Goal: Task Accomplishment & Management: Complete application form

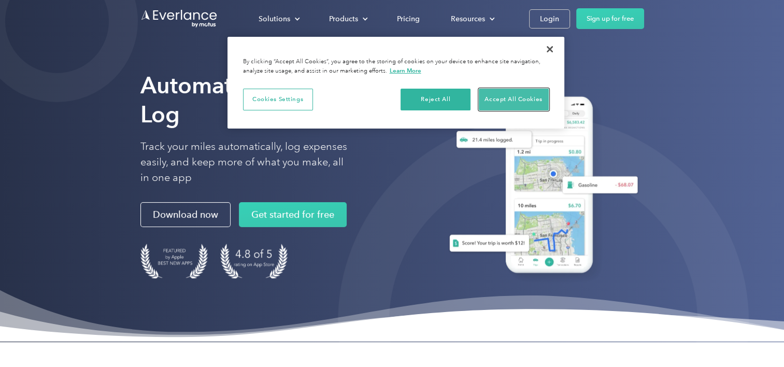
click at [526, 94] on button "Accept All Cookies" at bounding box center [514, 100] width 70 height 22
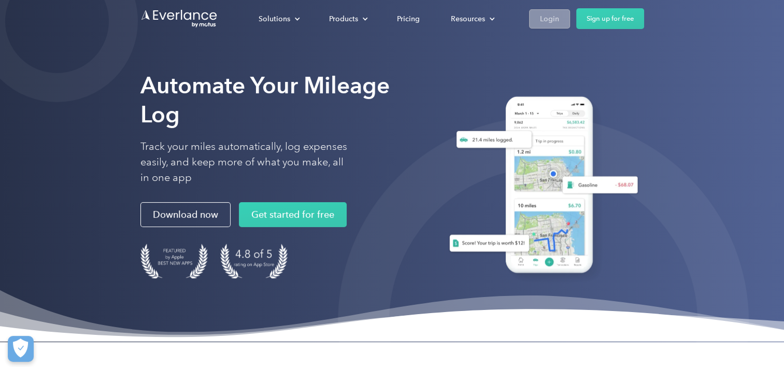
click at [554, 22] on div "Login" at bounding box center [549, 18] width 19 height 13
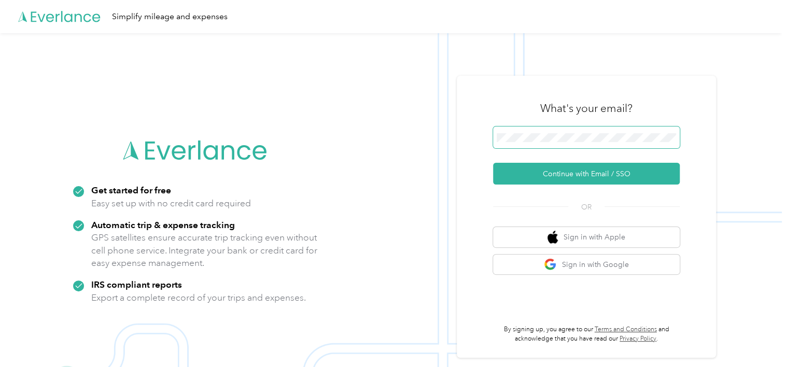
click at [612, 143] on span at bounding box center [586, 138] width 187 height 22
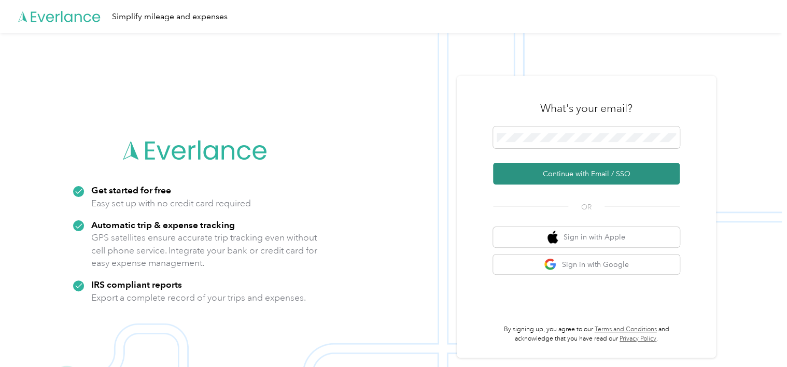
click at [581, 171] on button "Continue with Email / SSO" at bounding box center [586, 174] width 187 height 22
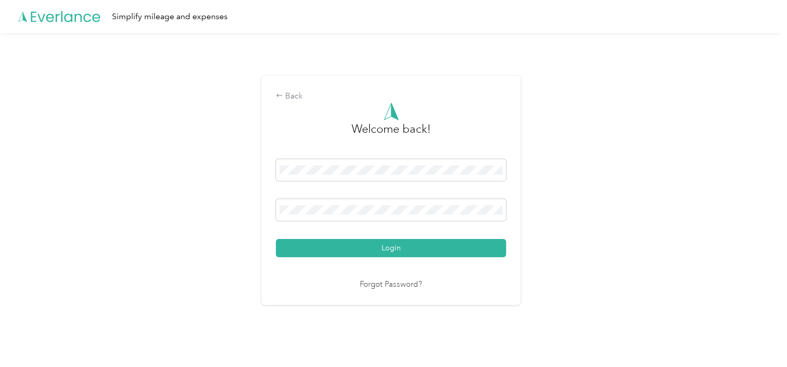
click at [371, 257] on div "Welcome back! Login Forgot Password?" at bounding box center [391, 197] width 230 height 188
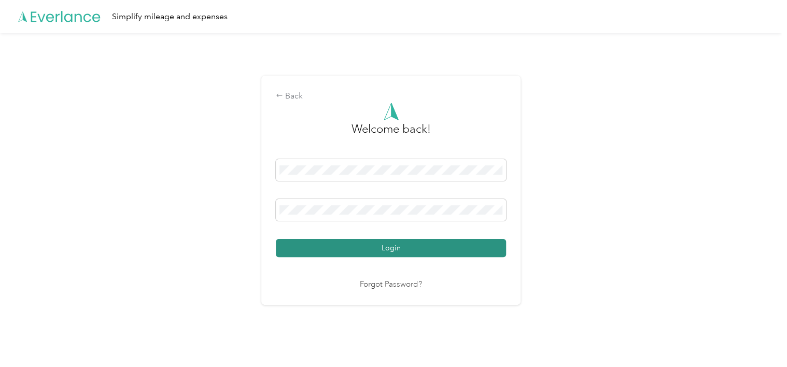
click at [377, 247] on button "Login" at bounding box center [391, 248] width 230 height 18
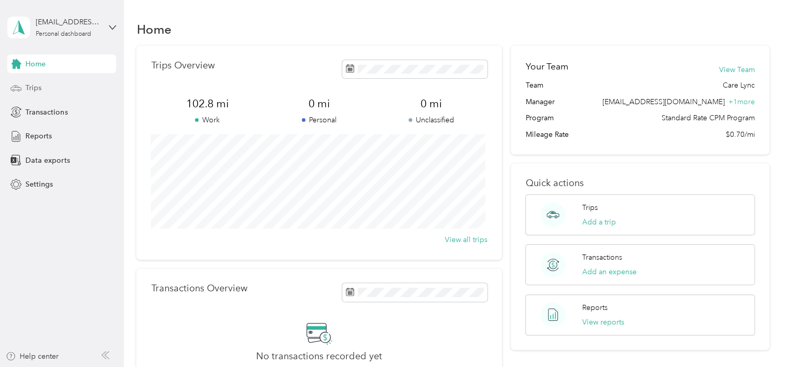
click at [73, 94] on div "Trips" at bounding box center [61, 88] width 109 height 19
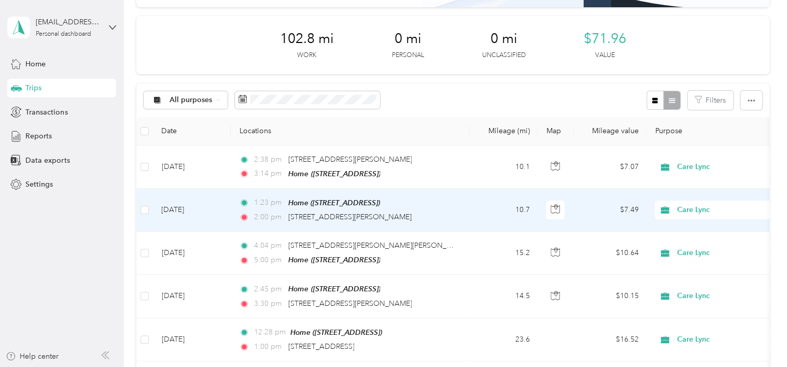
scroll to position [101, 0]
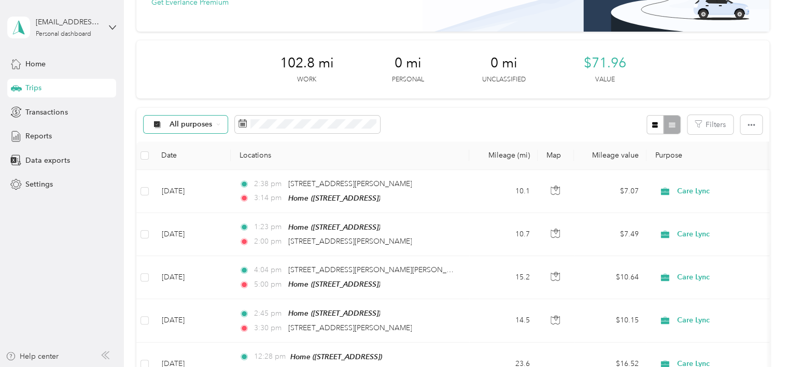
click at [205, 121] on span "All purposes" at bounding box center [191, 124] width 43 height 7
click at [204, 91] on div "102.8 mi Work 0 mi Personal 0 mi Unclassified $71.96 Value" at bounding box center [452, 69] width 633 height 58
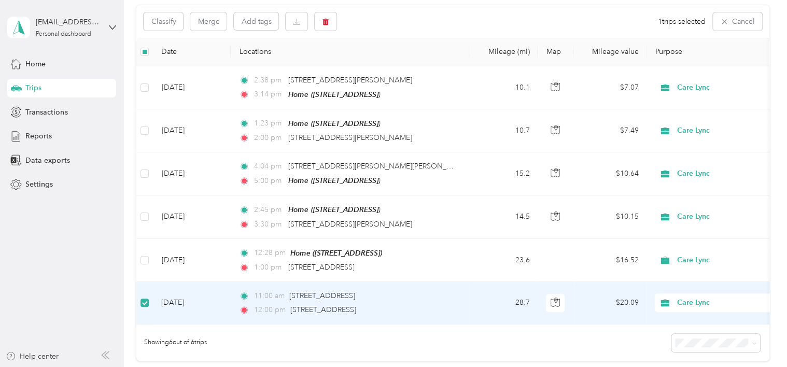
scroll to position [199, 0]
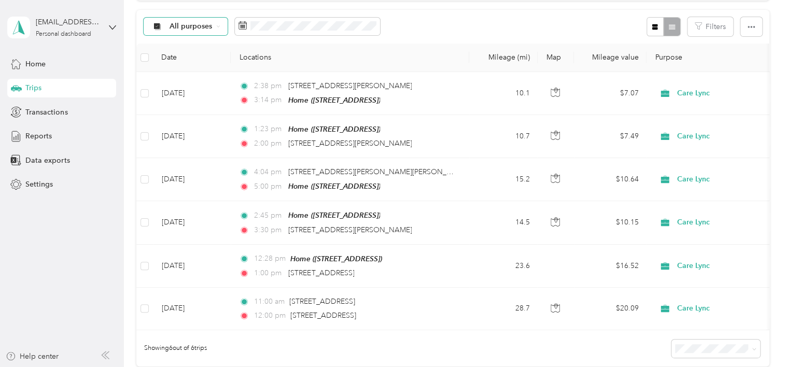
click at [213, 24] on div "All purposes" at bounding box center [186, 27] width 84 height 18
click at [191, 80] on span "Care Lync" at bounding box center [195, 81] width 50 height 11
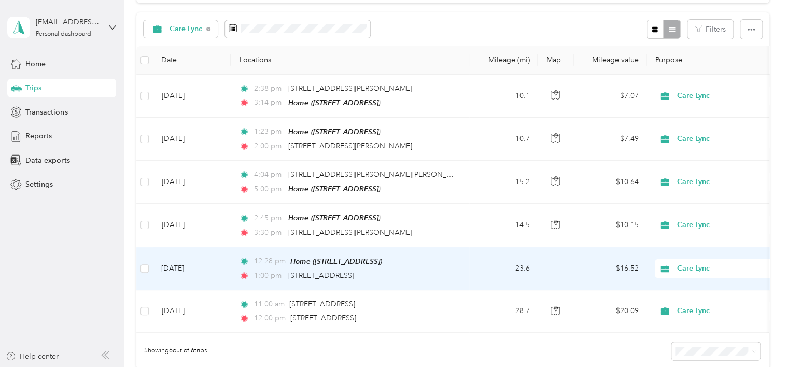
scroll to position [191, 0]
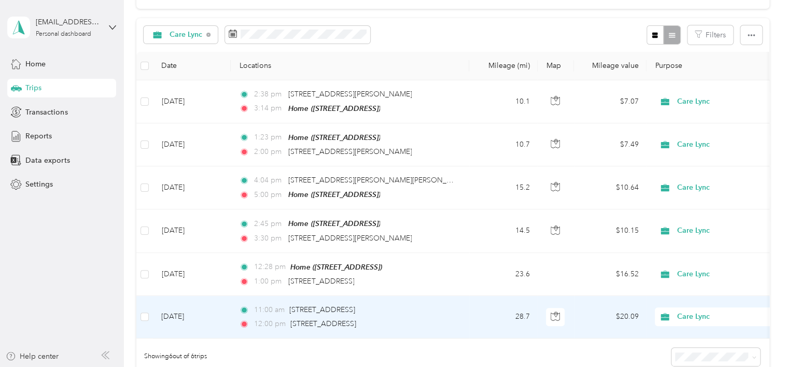
click at [150, 313] on td at bounding box center [144, 317] width 17 height 43
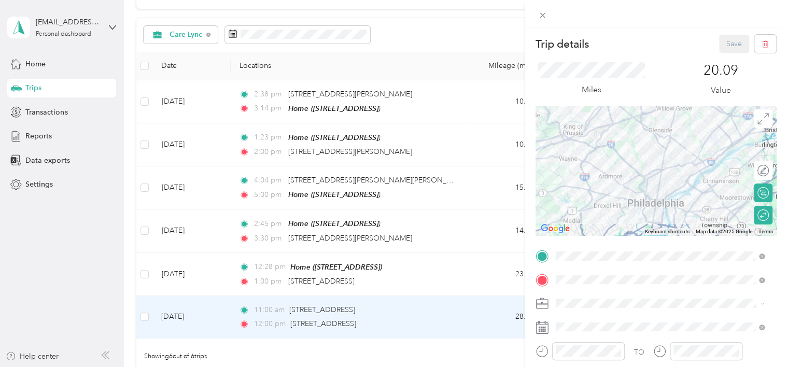
click at [143, 314] on div "Trip details Save This trip cannot be edited because it is either under review,…" at bounding box center [393, 183] width 787 height 367
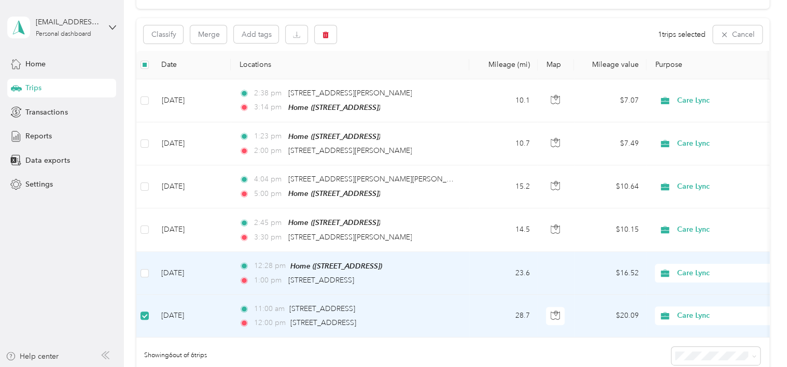
click at [149, 268] on td at bounding box center [144, 273] width 17 height 43
drag, startPoint x: 514, startPoint y: 271, endPoint x: 542, endPoint y: 275, distance: 28.4
drag, startPoint x: 542, startPoint y: 275, endPoint x: 637, endPoint y: 295, distance: 97.4
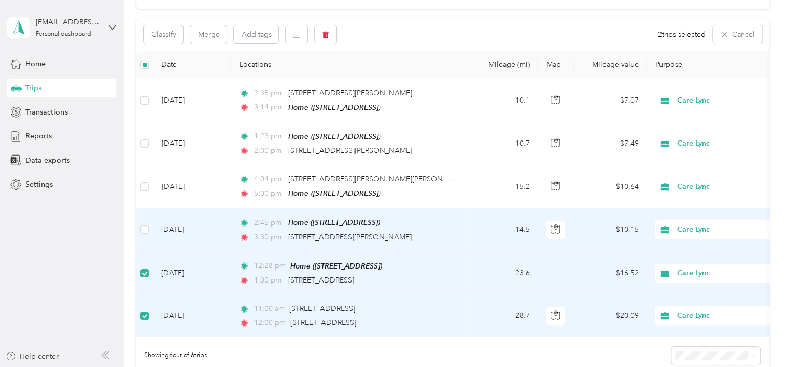
click at [150, 221] on td at bounding box center [144, 229] width 17 height 43
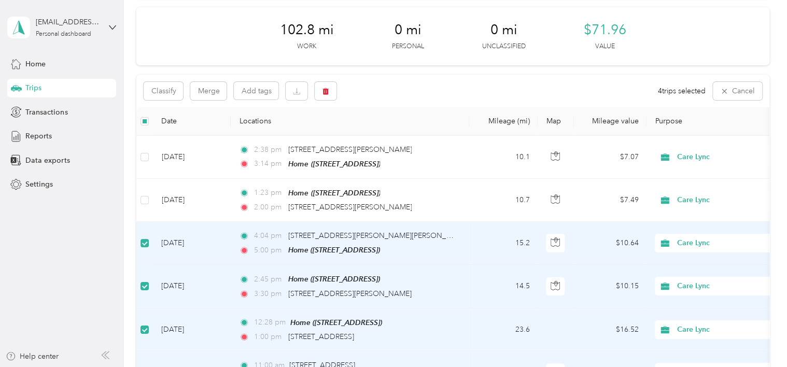
scroll to position [104, 0]
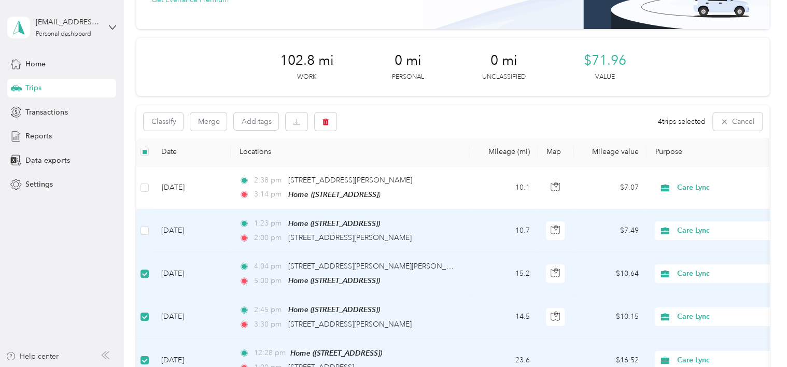
click at [150, 231] on td at bounding box center [144, 230] width 17 height 43
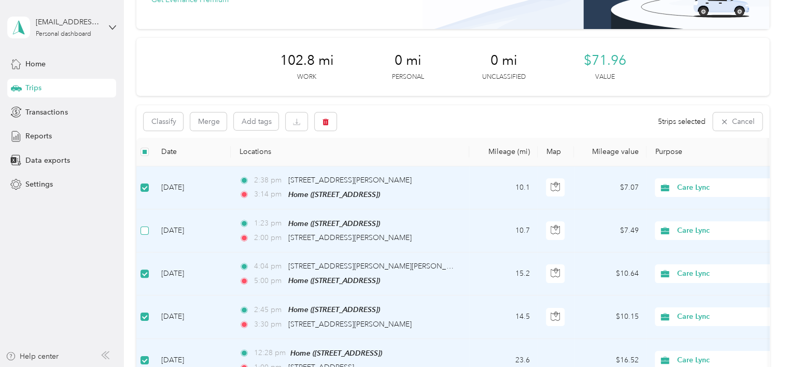
click at [145, 225] on label at bounding box center [145, 230] width 8 height 11
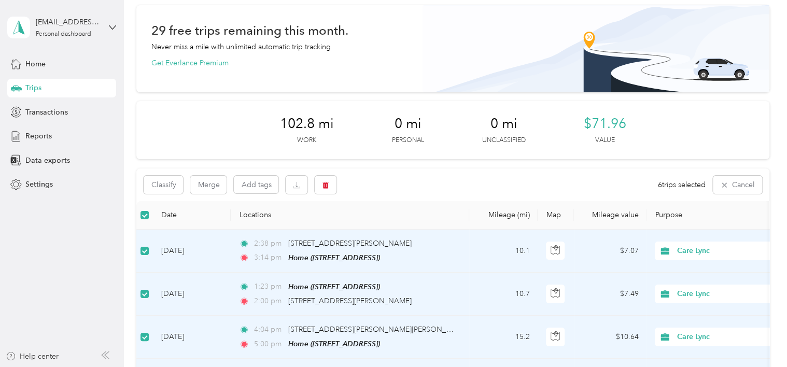
scroll to position [0, 0]
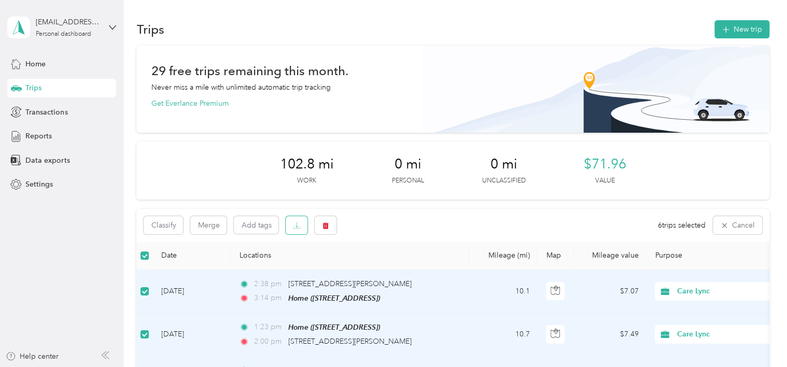
click at [301, 228] on button "button" at bounding box center [297, 225] width 22 height 18
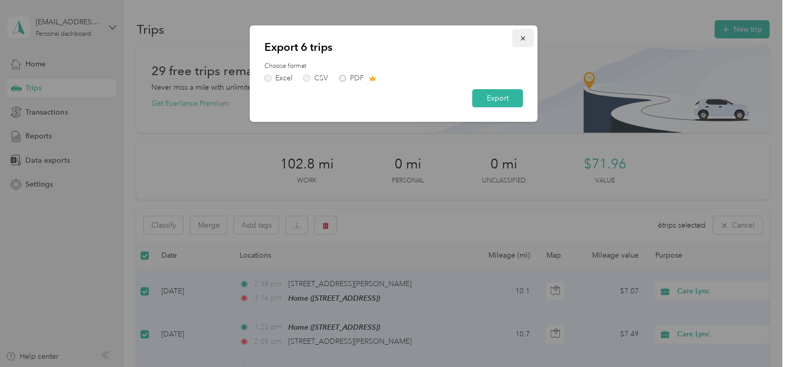
click at [521, 37] on icon "button" at bounding box center [523, 38] width 4 height 4
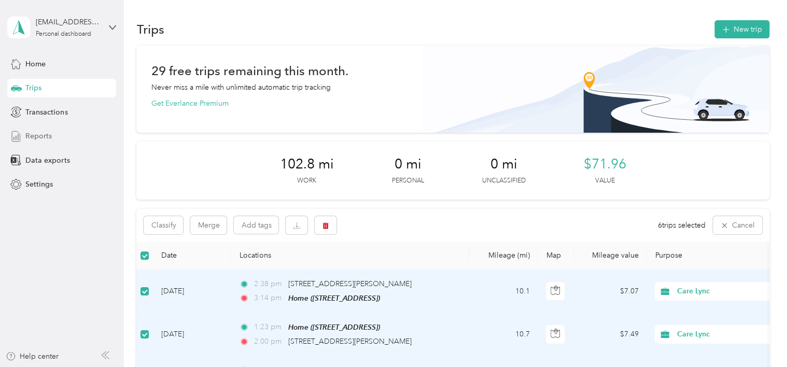
click at [47, 136] on span "Reports" at bounding box center [38, 136] width 26 height 11
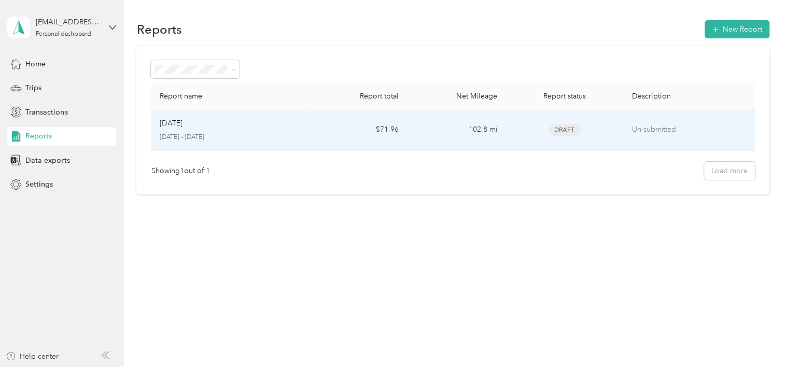
click at [648, 124] on p "Un-submitted" at bounding box center [688, 129] width 115 height 11
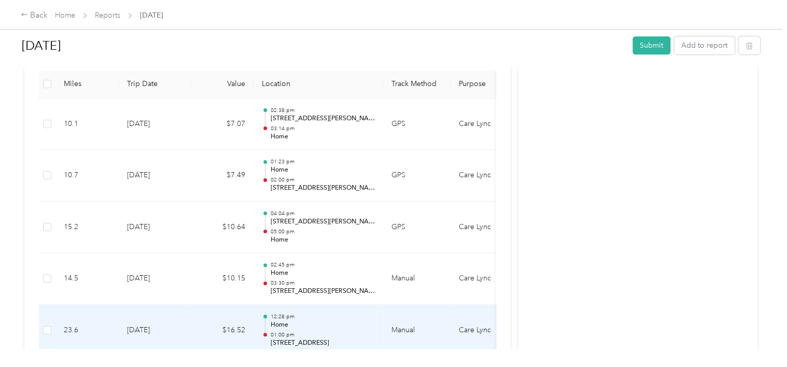
scroll to position [260, 0]
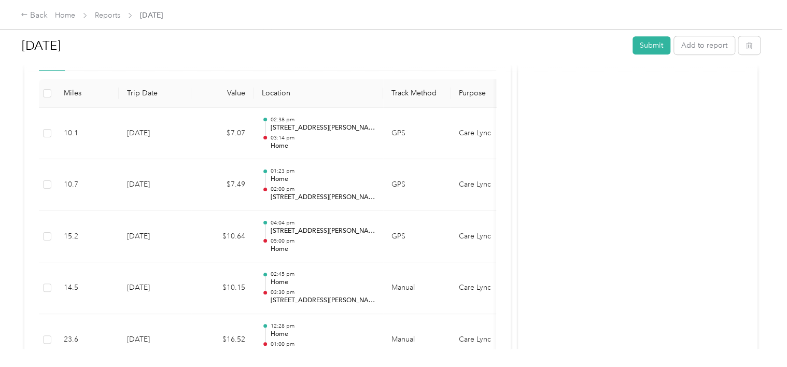
click at [52, 93] on th at bounding box center [47, 93] width 17 height 29
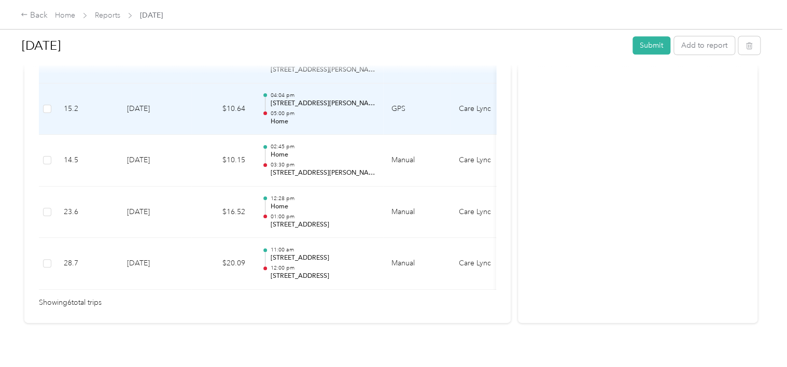
scroll to position [389, 0]
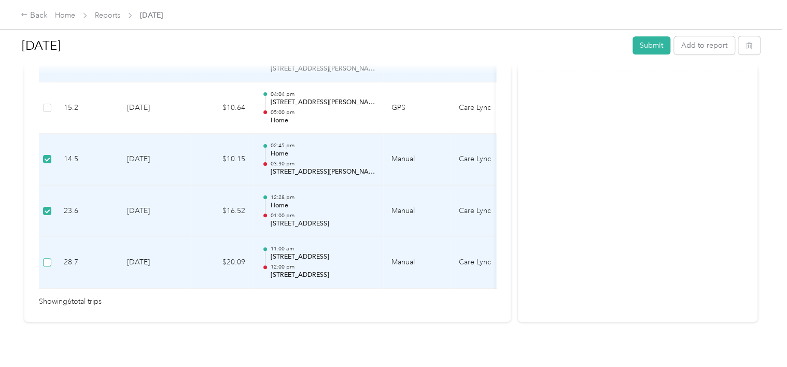
click at [48, 265] on label at bounding box center [47, 262] width 8 height 11
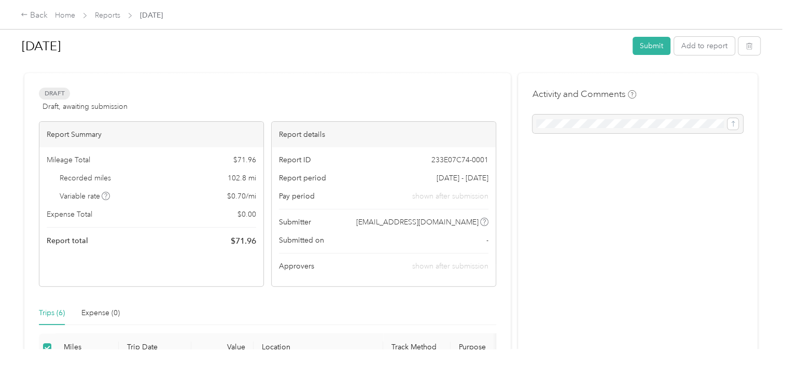
scroll to position [0, 0]
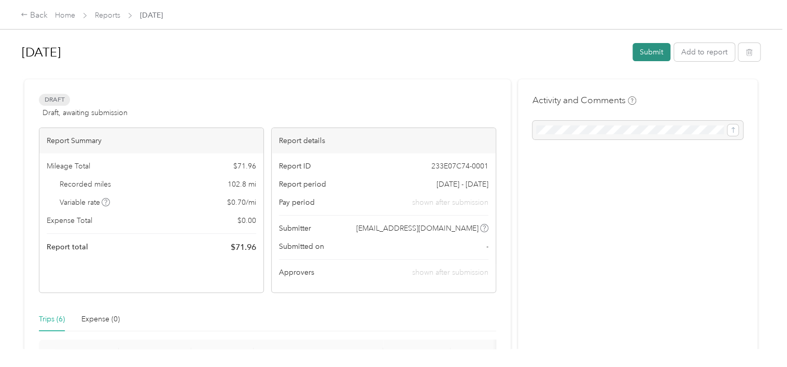
click at [651, 60] on button "Submit" at bounding box center [652, 52] width 38 height 18
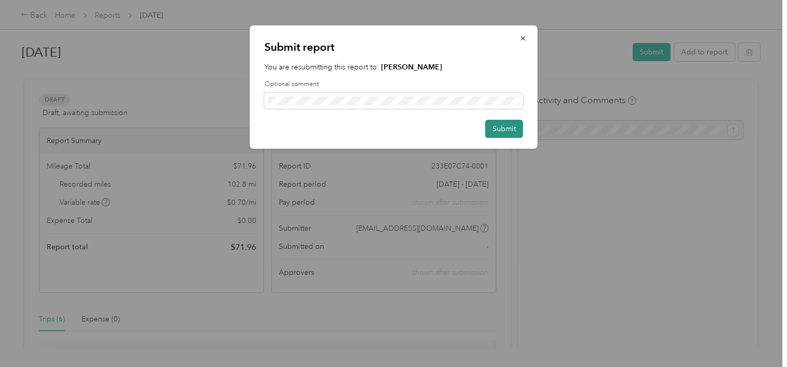
drag, startPoint x: 496, startPoint y: 129, endPoint x: 489, endPoint y: 129, distance: 6.2
click at [489, 129] on button "Submit" at bounding box center [504, 129] width 38 height 18
click at [489, 129] on button "Submit" at bounding box center [498, 129] width 49 height 18
